Goal: Information Seeking & Learning: Learn about a topic

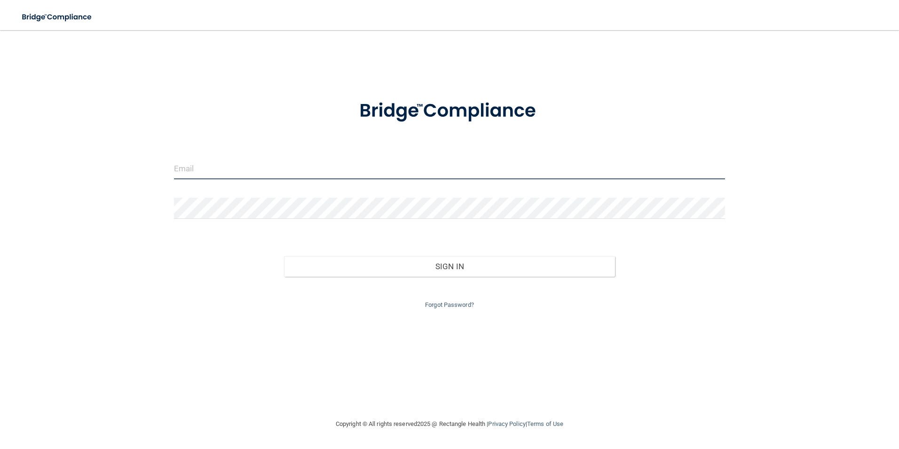
click at [228, 166] on input "email" at bounding box center [449, 168] width 551 height 21
type input "[EMAIL_ADDRESS][DOMAIN_NAME]"
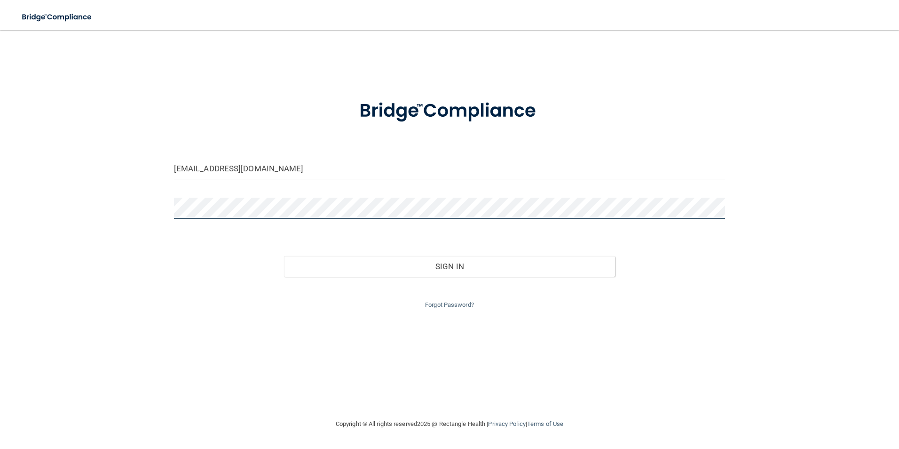
click at [284, 256] on button "Sign In" at bounding box center [449, 266] width 331 height 21
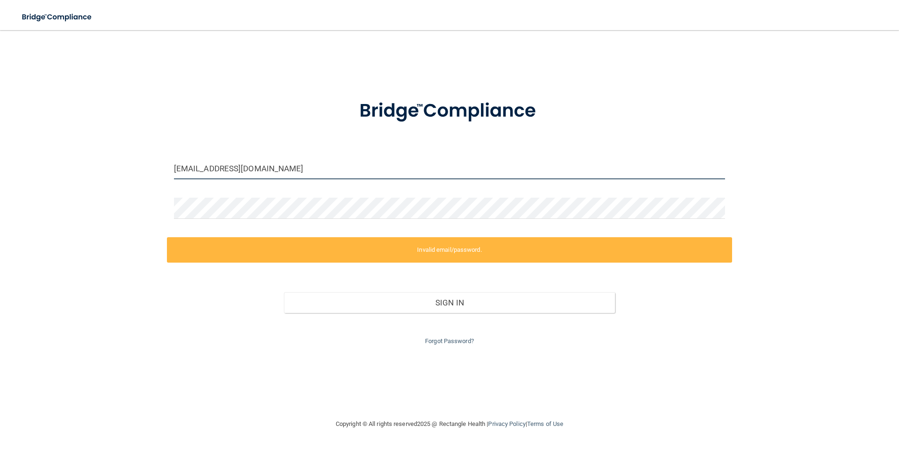
click at [311, 171] on input "[EMAIL_ADDRESS][DOMAIN_NAME]" at bounding box center [449, 168] width 551 height 21
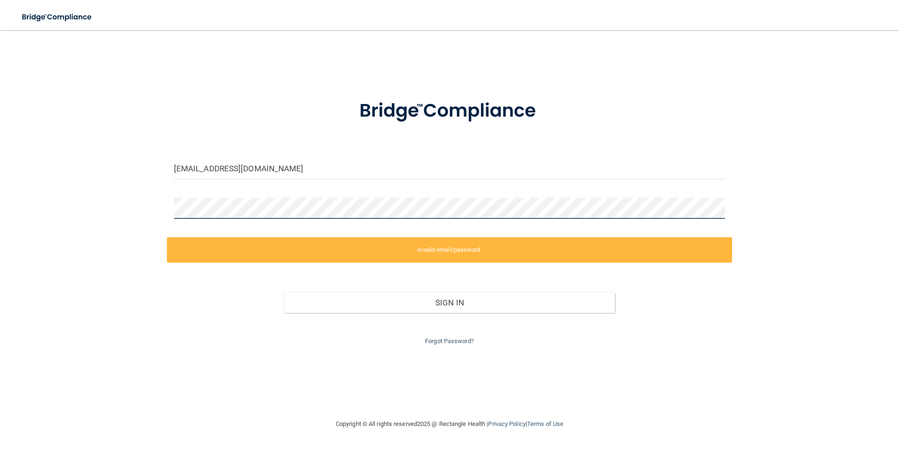
click at [90, 227] on div "cjhenning13@gmail.com Invalid email/password. You don't have permission to acce…" at bounding box center [449, 223] width 861 height 369
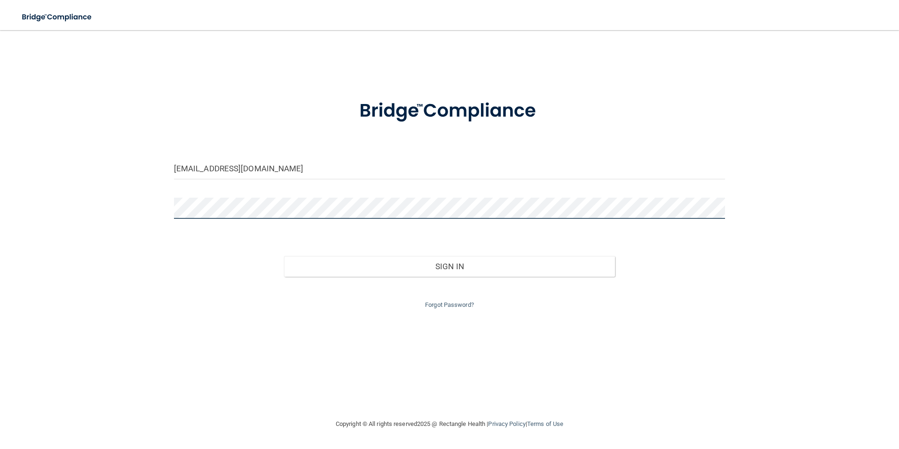
click at [284, 256] on button "Sign In" at bounding box center [449, 266] width 331 height 21
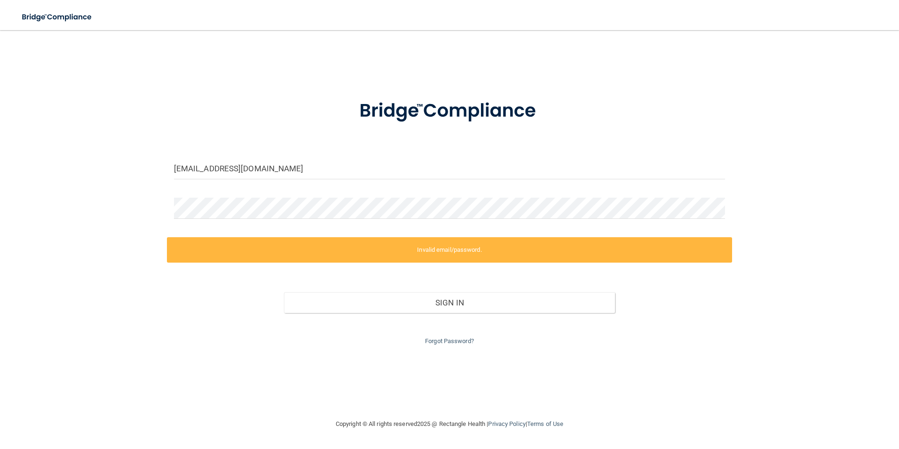
click at [556, 122] on img at bounding box center [449, 111] width 219 height 49
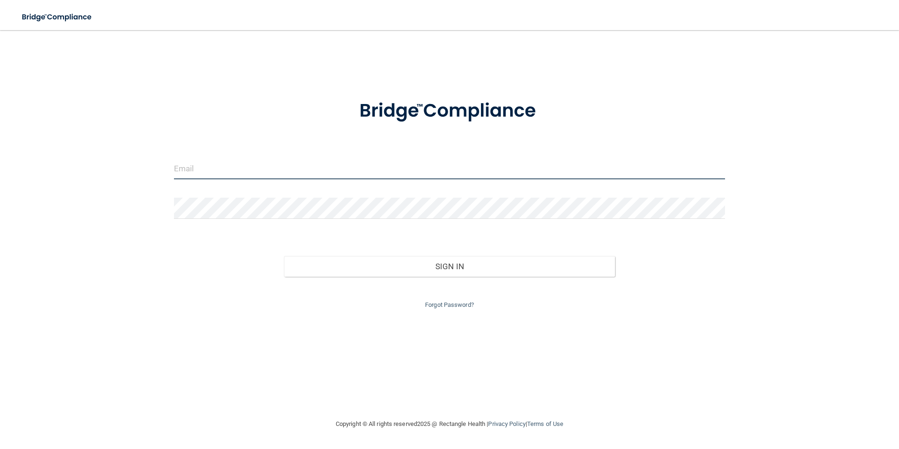
click at [233, 167] on input "email" at bounding box center [449, 168] width 551 height 21
type input "[EMAIL_ADDRESS][DOMAIN_NAME]"
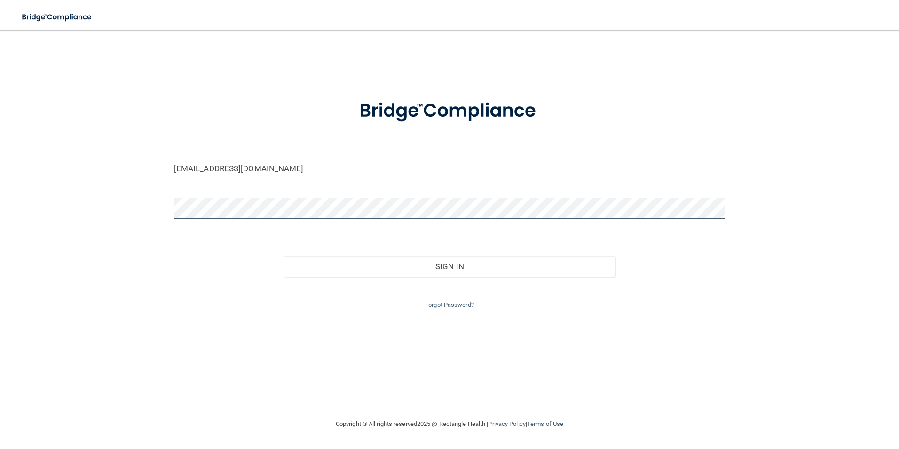
click at [284, 256] on button "Sign In" at bounding box center [449, 266] width 331 height 21
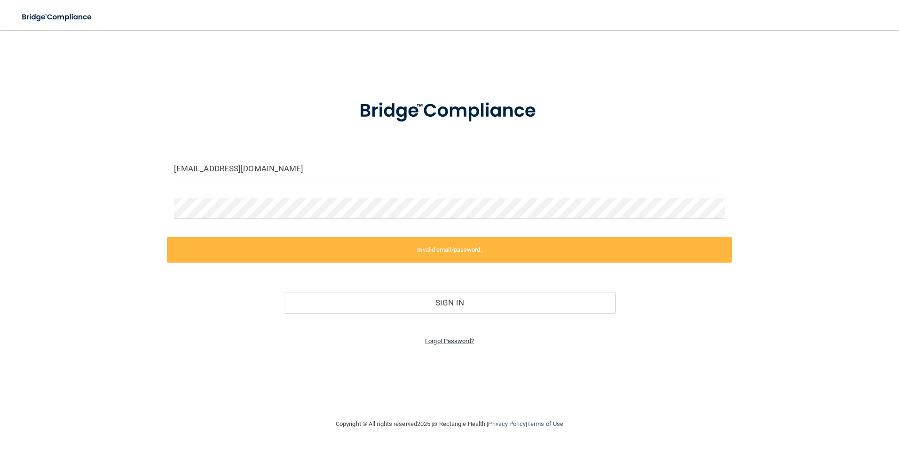
click at [465, 344] on link "Forgot Password?" at bounding box center [449, 340] width 49 height 7
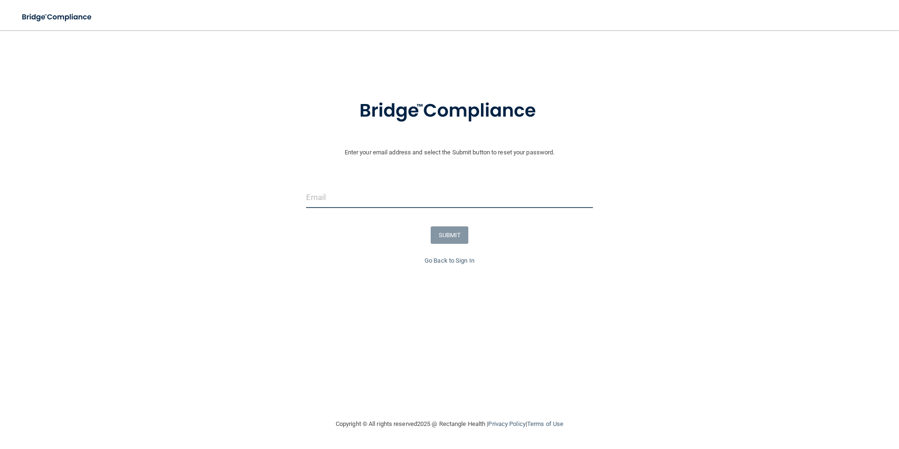
click at [370, 203] on input "email" at bounding box center [449, 197] width 287 height 21
type input "[EMAIL_ADDRESS][DOMAIN_NAME]"
click at [434, 234] on button "SUBMIT" at bounding box center [450, 234] width 38 height 17
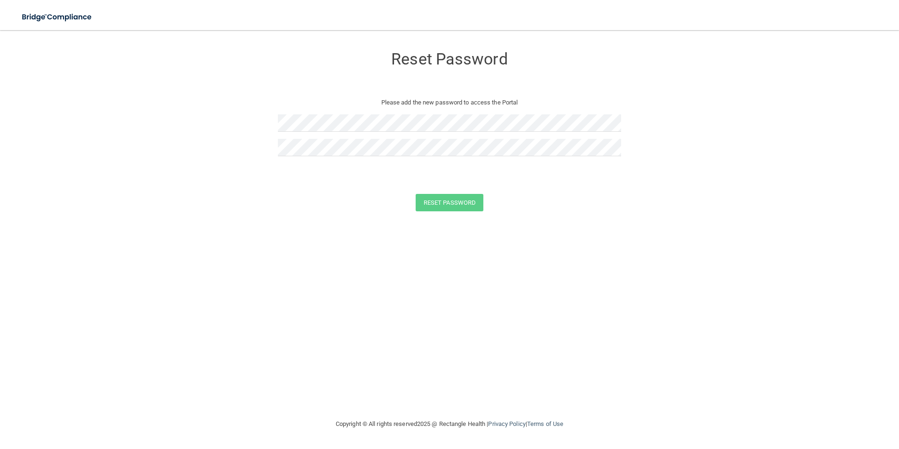
click at [340, 132] on div at bounding box center [449, 126] width 343 height 24
click at [454, 206] on button "Reset Password" at bounding box center [450, 202] width 68 height 17
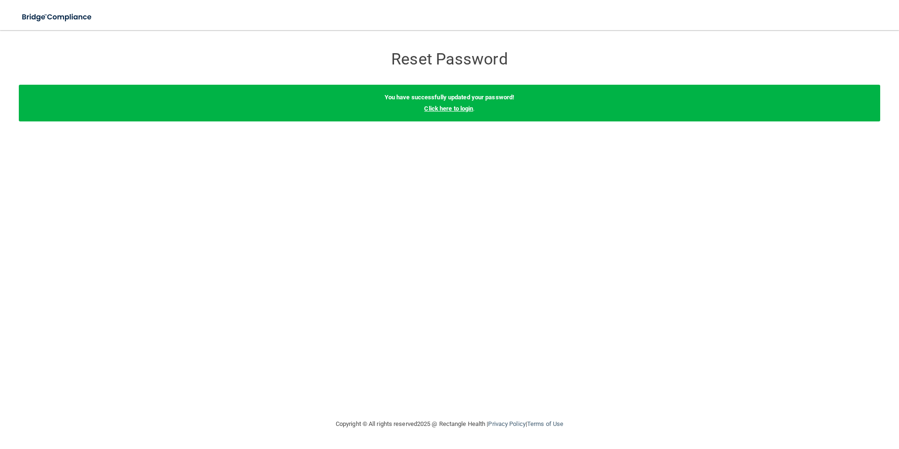
click at [455, 108] on link "Click here to login" at bounding box center [448, 108] width 49 height 7
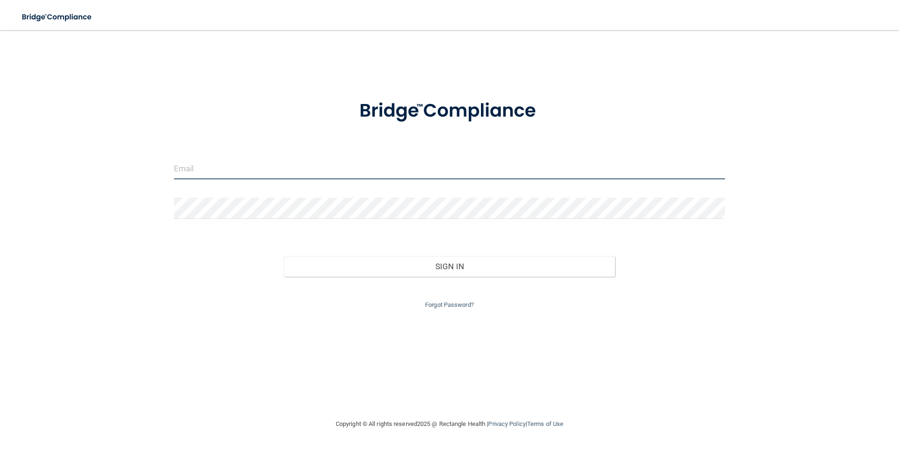
click at [237, 173] on input "email" at bounding box center [449, 168] width 551 height 21
type input "[EMAIL_ADDRESS][DOMAIN_NAME]"
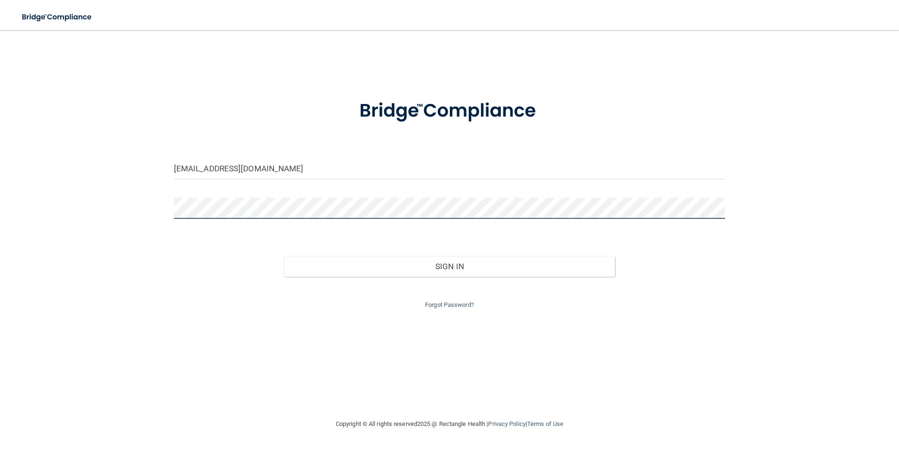
click at [284, 256] on button "Sign In" at bounding box center [449, 266] width 331 height 21
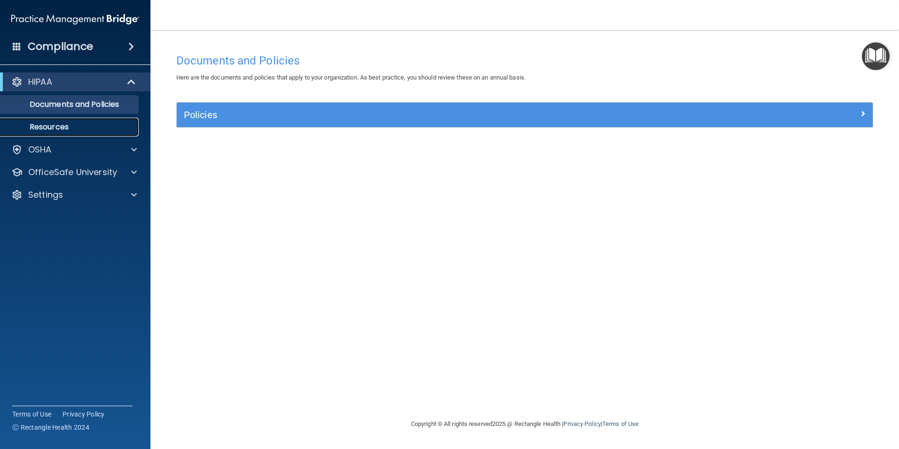
click at [68, 127] on p "Resources" at bounding box center [70, 126] width 128 height 9
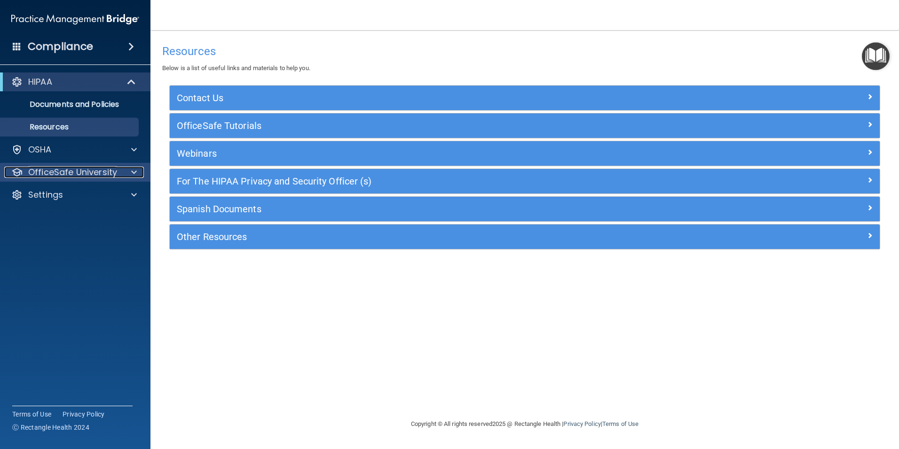
click at [118, 172] on div "OfficeSafe University" at bounding box center [62, 171] width 117 height 11
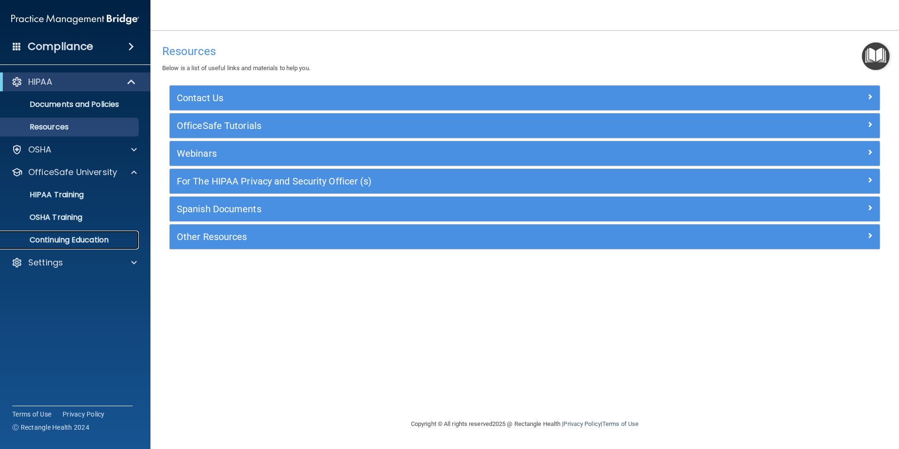
click at [79, 244] on p "Continuing Education" at bounding box center [70, 239] width 128 height 9
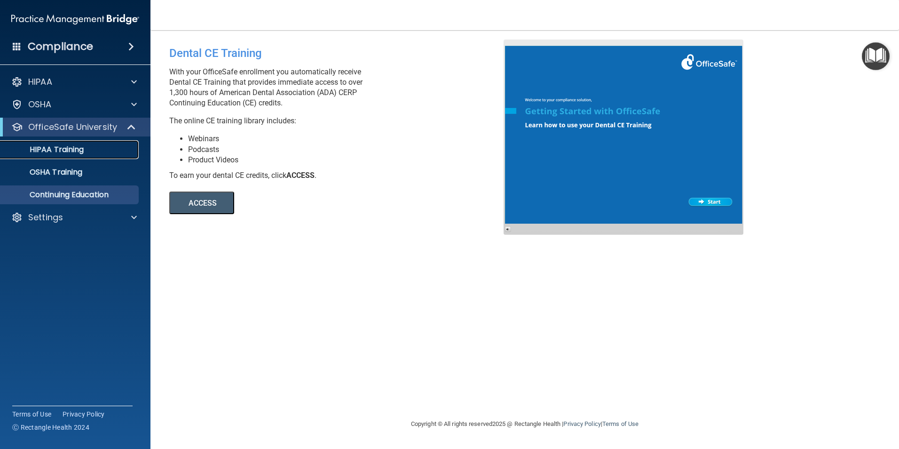
click at [79, 146] on p "HIPAA Training" at bounding box center [45, 149] width 78 height 9
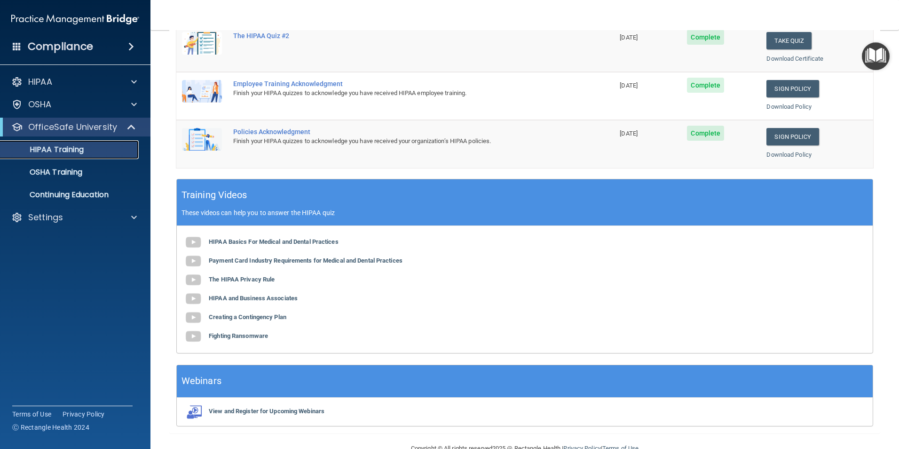
scroll to position [260, 0]
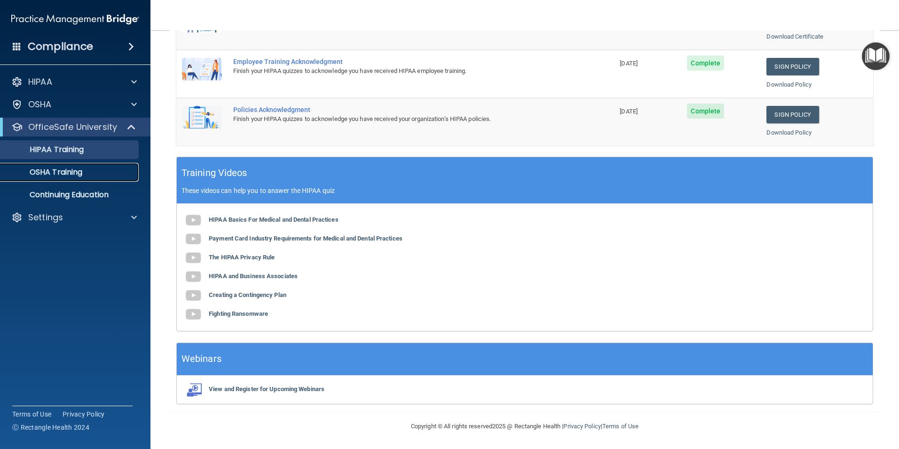
click at [69, 174] on p "OSHA Training" at bounding box center [44, 171] width 76 height 9
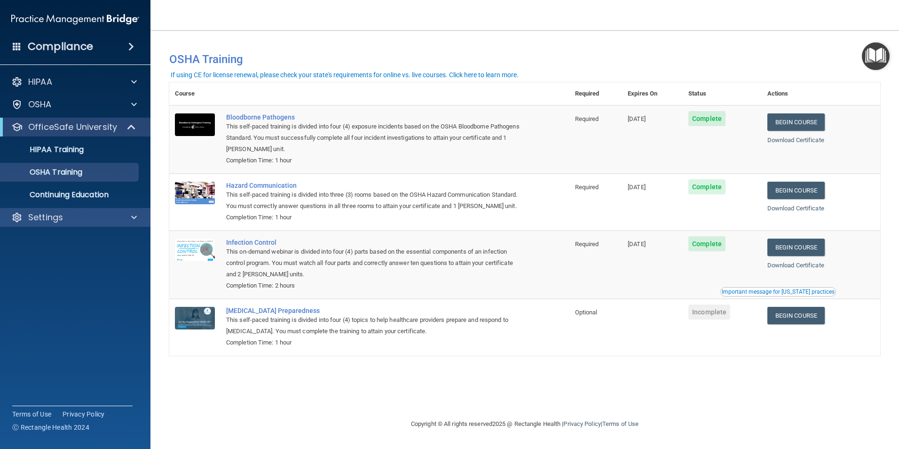
click at [119, 211] on div "Settings" at bounding box center [75, 217] width 151 height 19
click at [134, 218] on span at bounding box center [134, 217] width 6 height 11
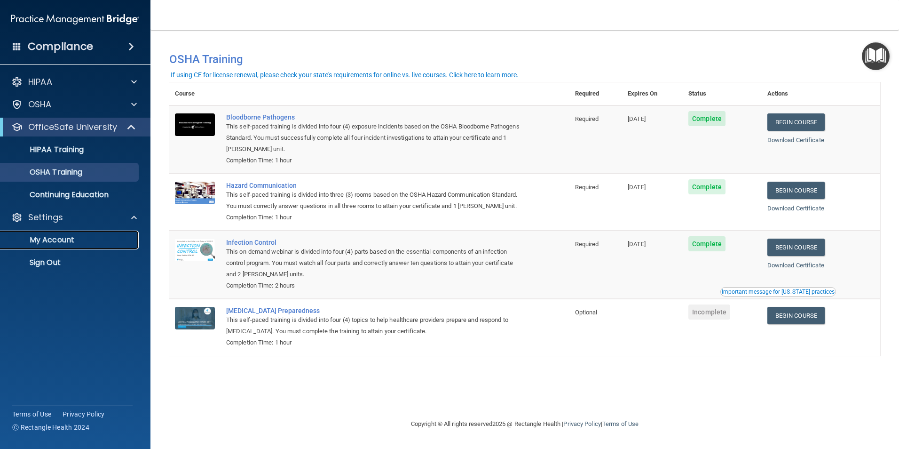
click at [67, 236] on p "My Account" at bounding box center [70, 239] width 128 height 9
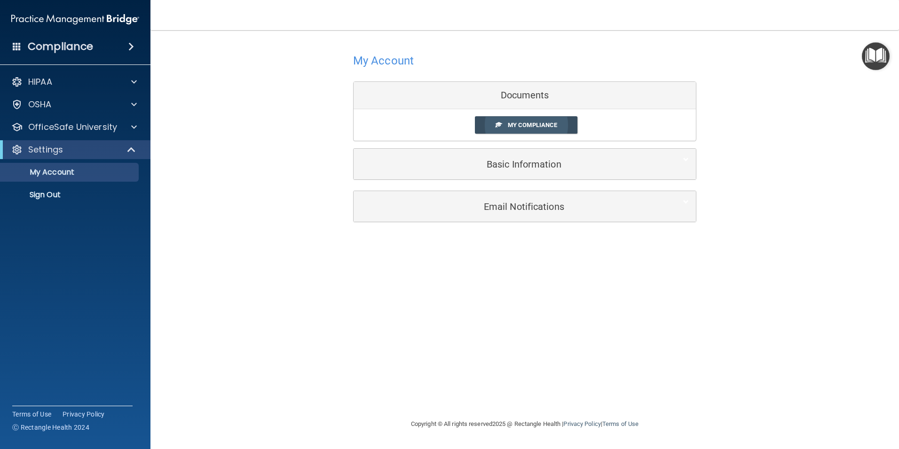
click at [535, 129] on link "My Compliance" at bounding box center [526, 124] width 103 height 17
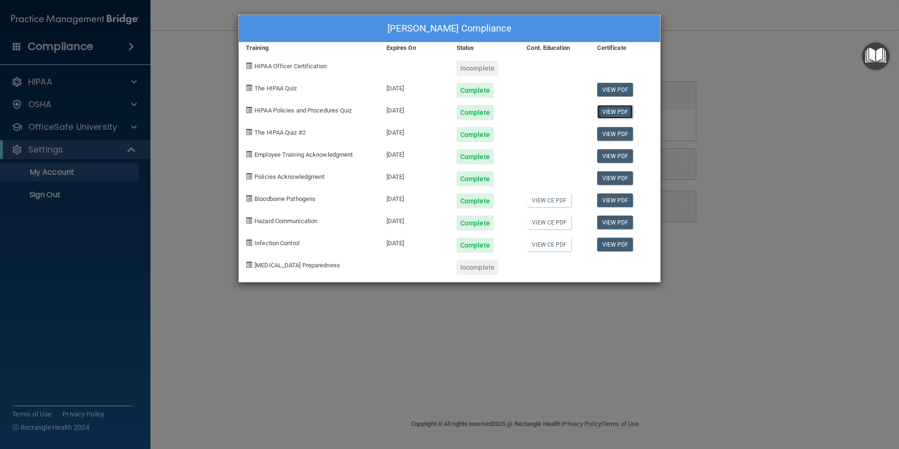
click at [619, 116] on link "View PDF" at bounding box center [615, 112] width 36 height 14
click at [563, 201] on link "View CE PDF" at bounding box center [549, 200] width 45 height 14
click at [553, 225] on link "View CE PDF" at bounding box center [549, 222] width 45 height 14
click at [553, 245] on link "View CE PDF" at bounding box center [549, 244] width 45 height 14
